Goal: Task Accomplishment & Management: Manage account settings

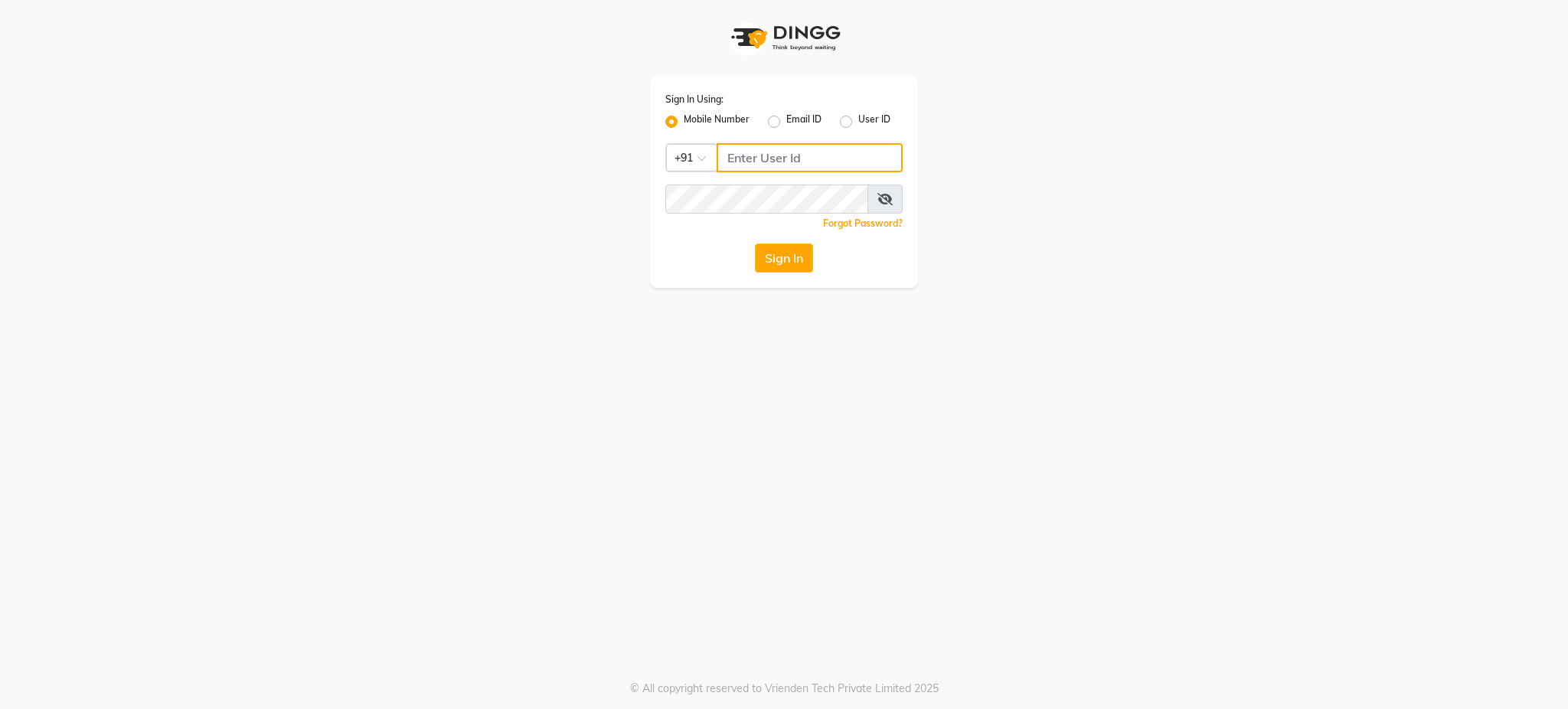
click at [772, 157] on input "Username" at bounding box center [810, 158] width 186 height 29
type input "9768255484"
click at [811, 353] on div "Sign In Using: Mobile Number Email ID User ID Country Code × [PHONE_NUMBER] Rem…" at bounding box center [784, 354] width 1568 height 709
click at [789, 257] on button "Sign In" at bounding box center [784, 258] width 58 height 29
click at [738, 360] on div "Sign In Using: Mobile Number Email ID User ID Country Code × [PHONE_NUMBER] Rem…" at bounding box center [784, 354] width 1568 height 709
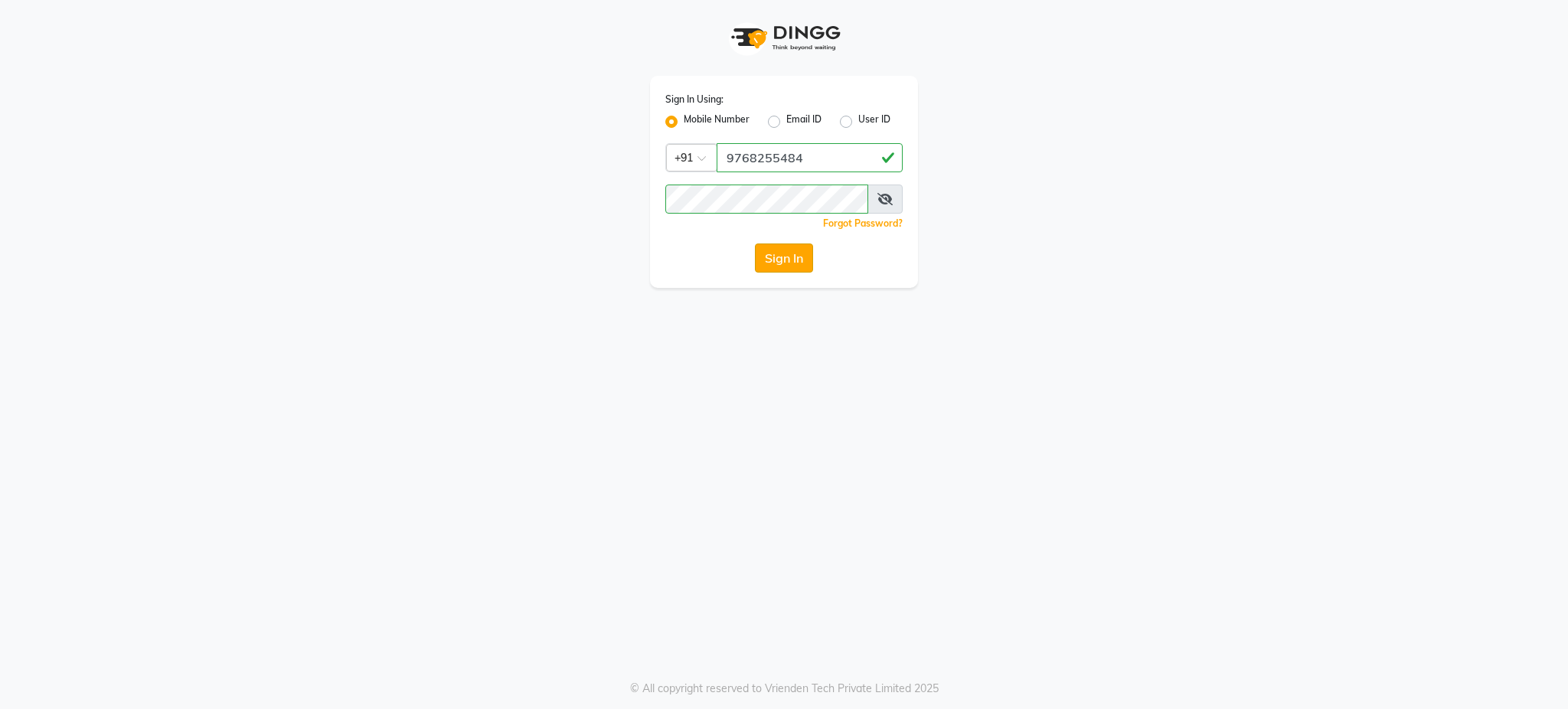
click at [787, 253] on button "Sign In" at bounding box center [784, 258] width 58 height 29
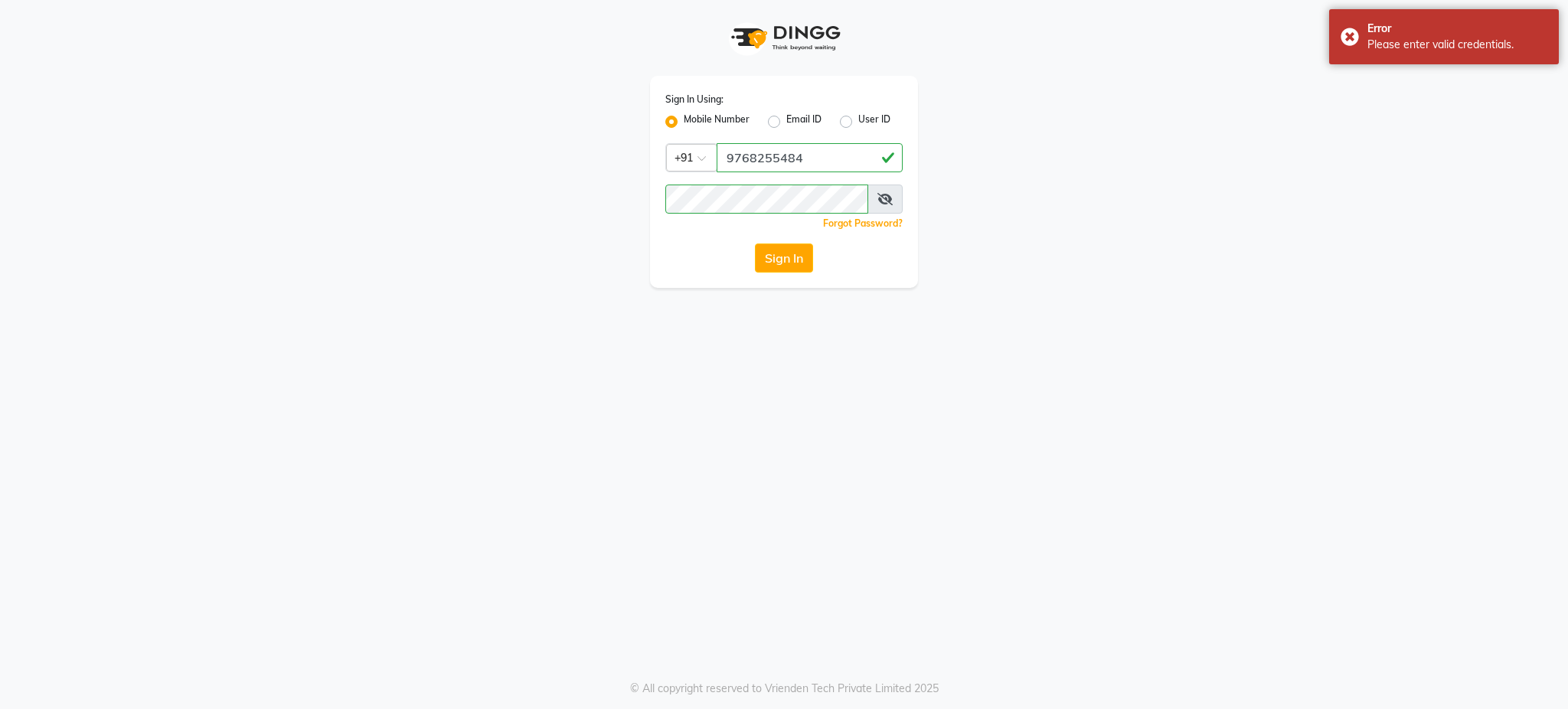
click at [696, 608] on div "Sign In Using: Mobile Number Email ID User ID Country Code × [PHONE_NUMBER] Rem…" at bounding box center [784, 354] width 1568 height 709
click at [782, 255] on button "Sign In" at bounding box center [784, 258] width 58 height 29
